Goal: Information Seeking & Learning: Check status

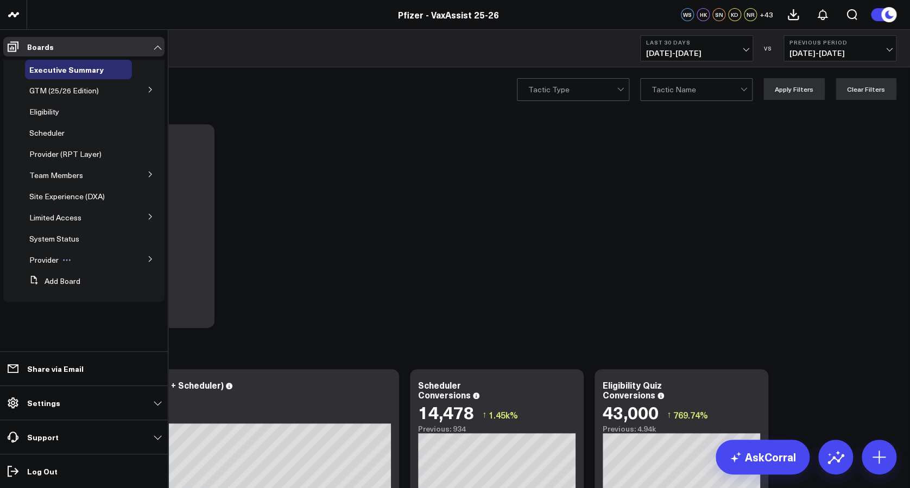
click at [50, 255] on span "Provider" at bounding box center [43, 260] width 29 height 10
click at [45, 259] on span "Provider" at bounding box center [43, 260] width 29 height 10
click at [50, 261] on span "Provider" at bounding box center [43, 260] width 29 height 10
click at [42, 261] on span "Provider" at bounding box center [43, 260] width 29 height 10
click at [147, 257] on icon at bounding box center [150, 259] width 7 height 7
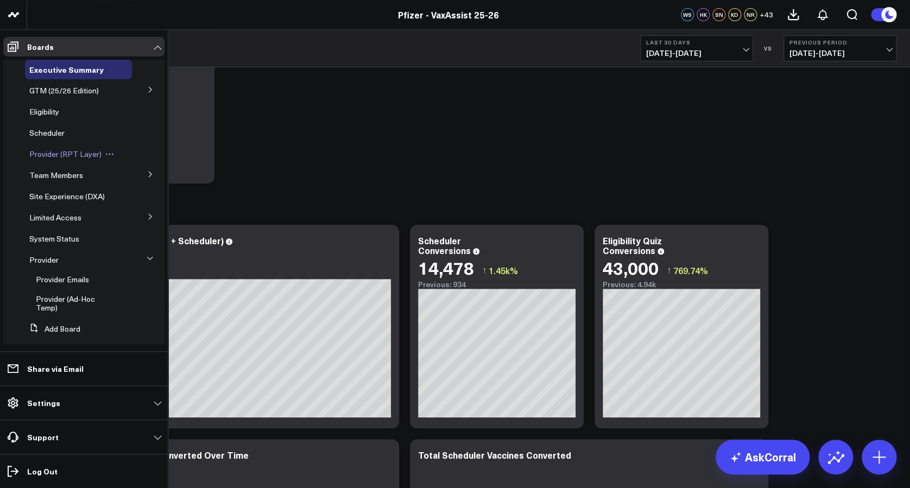
click at [53, 150] on span "Provider (RPT Layer)" at bounding box center [65, 154] width 72 height 10
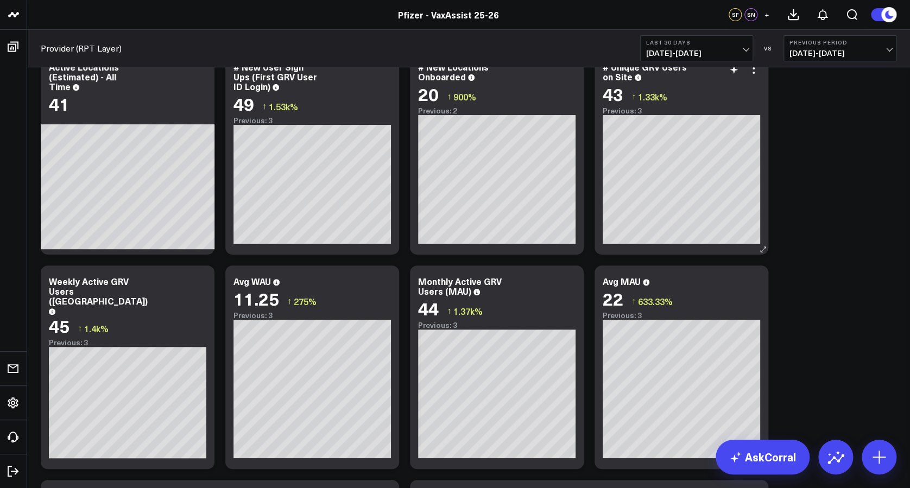
scroll to position [72, 0]
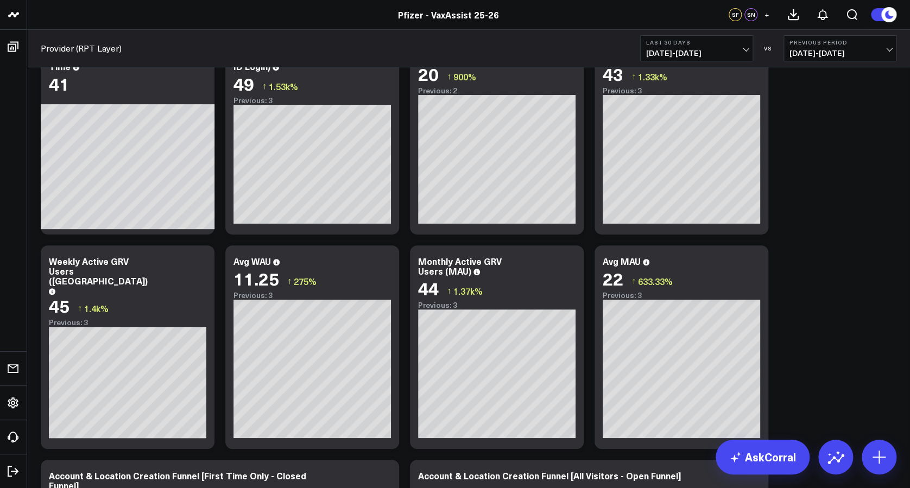
click at [724, 48] on button "Last 30 Days [DATE] - [DATE]" at bounding box center [696, 48] width 113 height 26
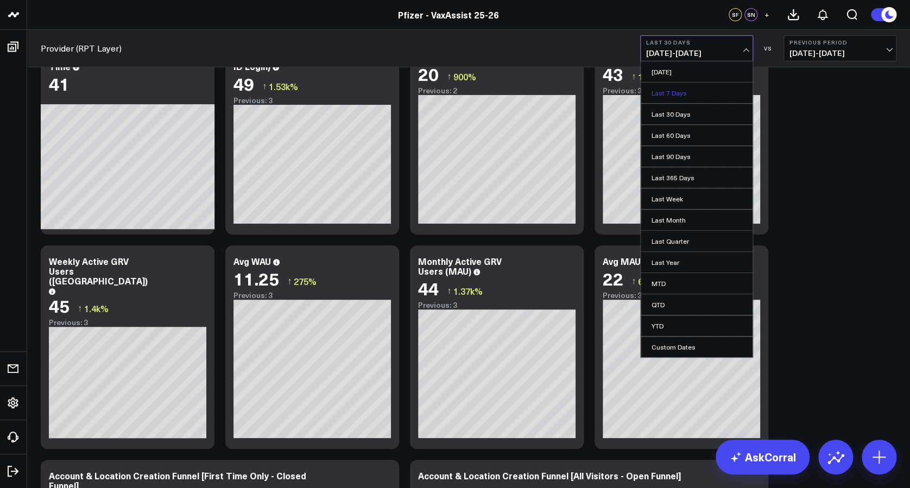
click at [703, 90] on link "Last 7 Days" at bounding box center [697, 93] width 112 height 21
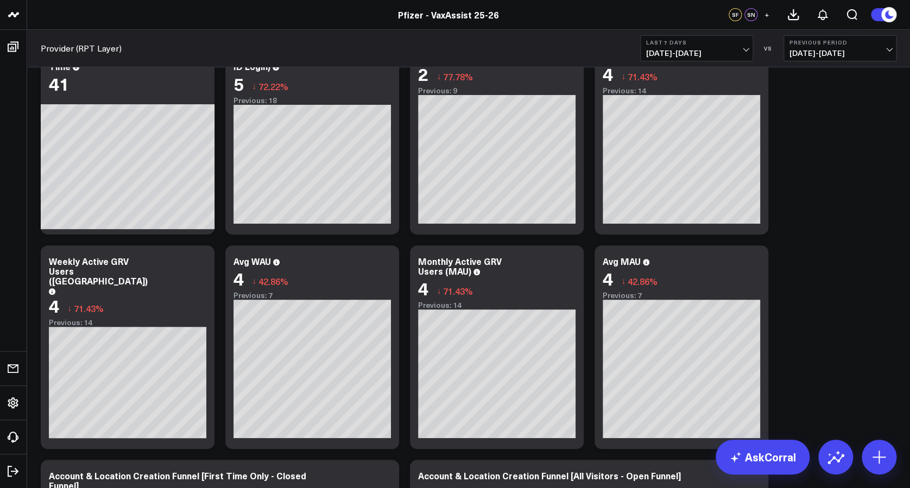
click at [717, 53] on span "[DATE] - [DATE]" at bounding box center [696, 53] width 101 height 9
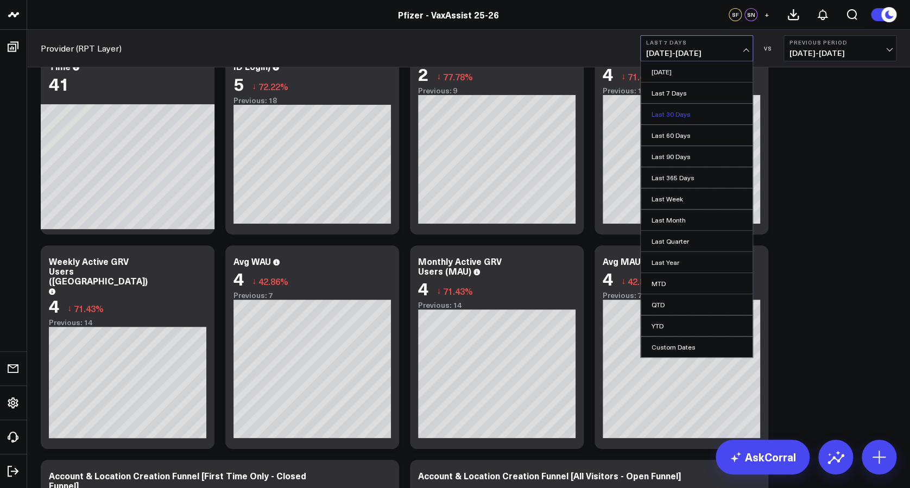
click at [692, 111] on link "Last 30 Days" at bounding box center [697, 114] width 112 height 21
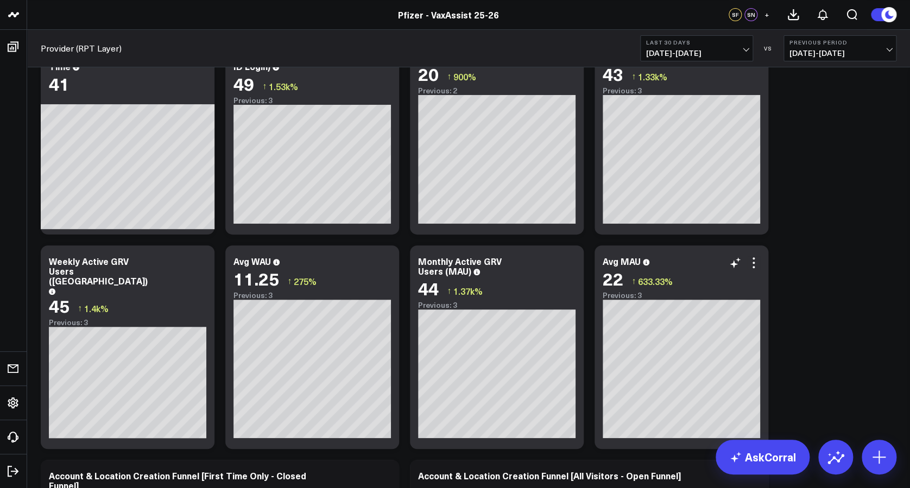
scroll to position [217, 0]
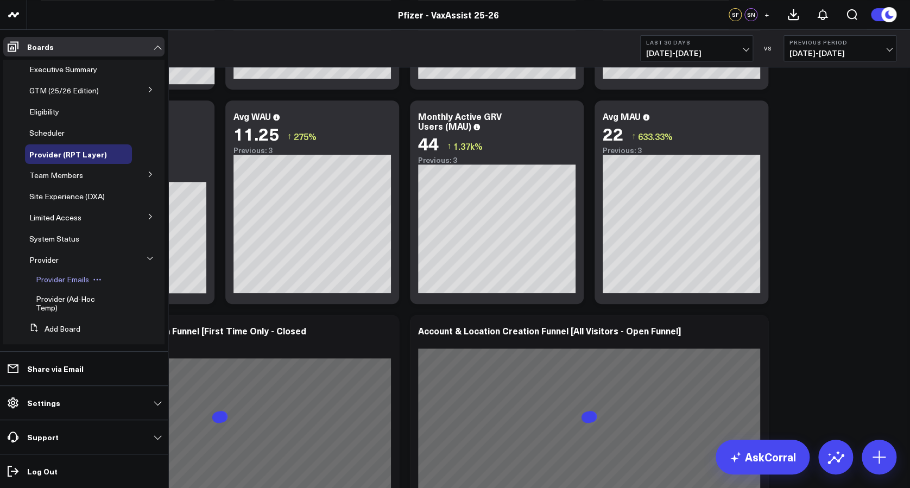
click at [61, 279] on span "Provider Emails" at bounding box center [62, 279] width 53 height 10
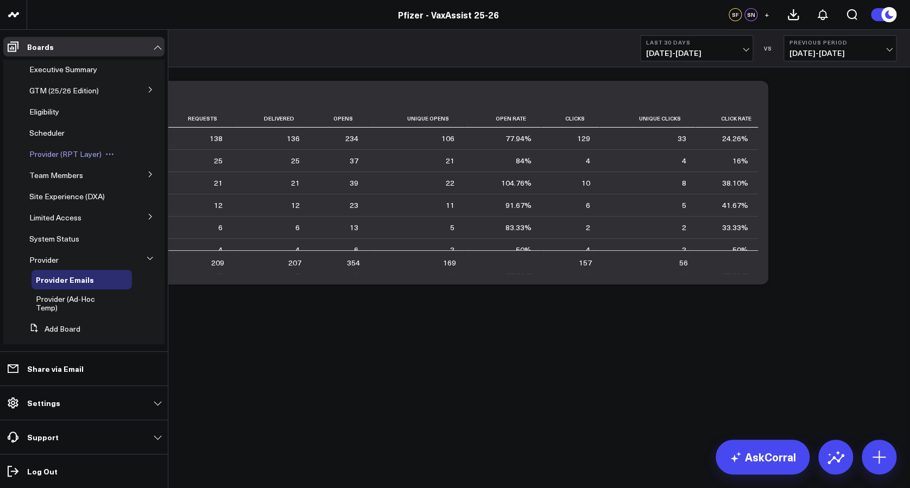
click at [53, 147] on div "Provider (RPT Layer)" at bounding box center [78, 154] width 107 height 20
click at [53, 150] on span "Provider (RPT Layer)" at bounding box center [65, 154] width 72 height 10
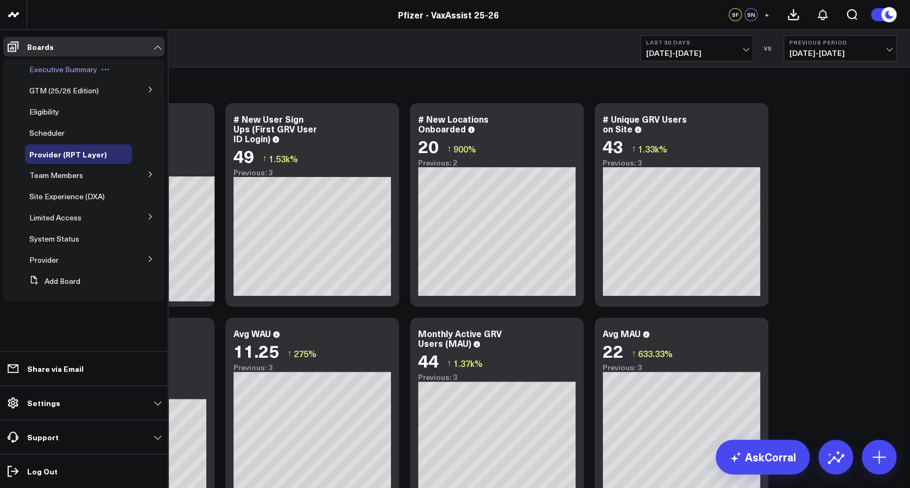
click at [73, 62] on div "Executive Summary" at bounding box center [78, 70] width 107 height 20
click at [74, 68] on span "Executive Summary" at bounding box center [63, 69] width 68 height 10
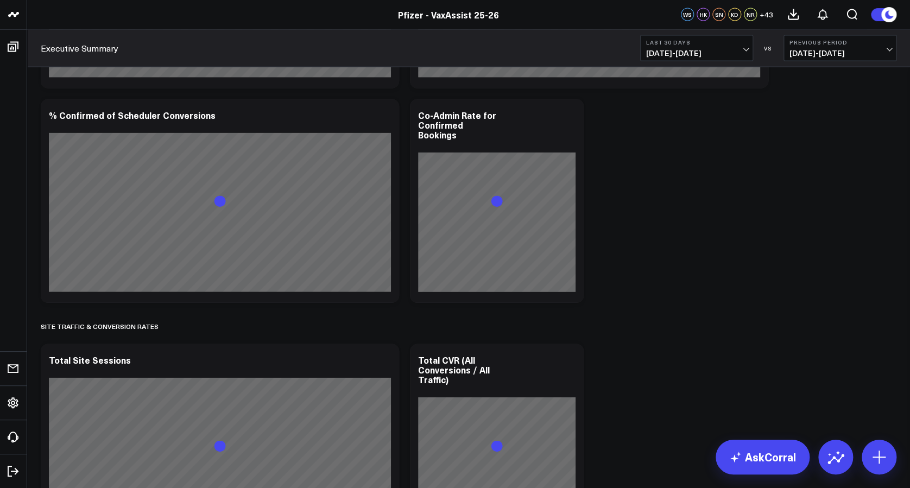
scroll to position [1303, 0]
